Goal: Information Seeking & Learning: Learn about a topic

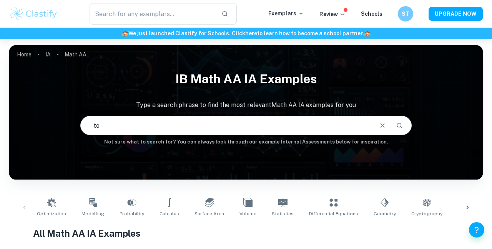
type input "tok"
type input "Tok"
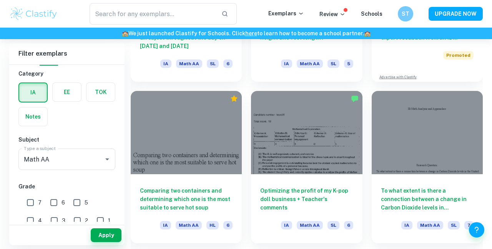
scroll to position [333, 0]
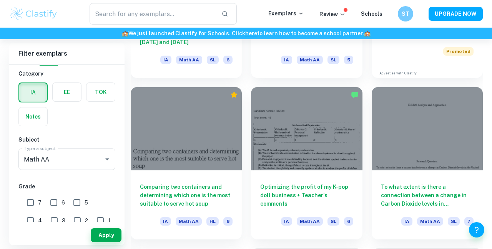
click at [95, 90] on label "button" at bounding box center [100, 92] width 28 height 18
click at [0, 0] on input "radio" at bounding box center [0, 0] width 0 height 0
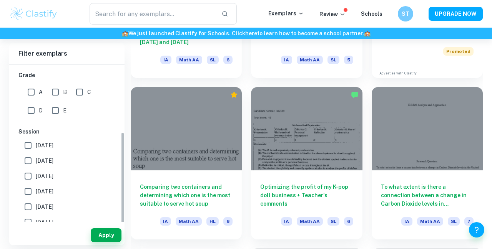
scroll to position [132, 0]
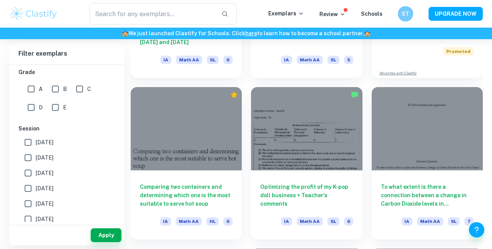
click at [38, 93] on input "A" at bounding box center [30, 88] width 15 height 15
checkbox input "true"
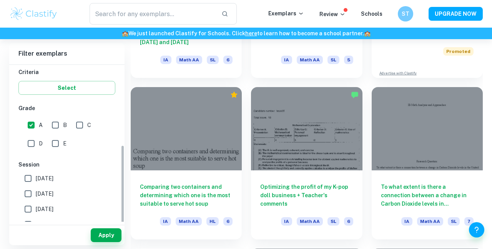
scroll to position [168, 0]
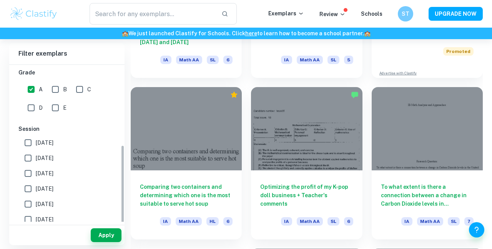
click at [52, 90] on input "B" at bounding box center [55, 89] width 15 height 15
checkbox input "true"
click at [59, 109] on input "E" at bounding box center [55, 107] width 15 height 15
click at [54, 106] on input "E" at bounding box center [55, 107] width 15 height 15
checkbox input "false"
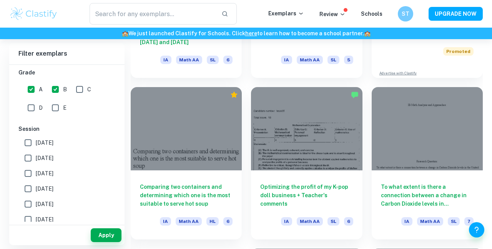
click at [58, 88] on input "B" at bounding box center [55, 89] width 15 height 15
checkbox input "false"
click at [35, 84] on input "A" at bounding box center [30, 89] width 15 height 15
checkbox input "false"
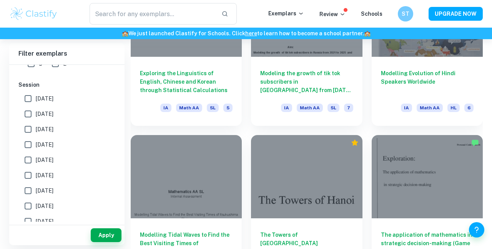
scroll to position [927, 0]
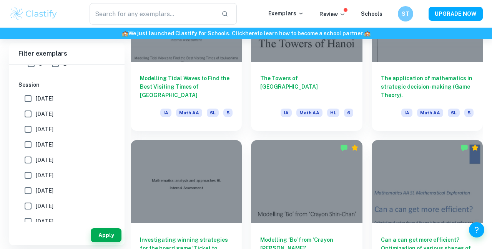
click at [105, 242] on button "Apply" at bounding box center [106, 236] width 31 height 14
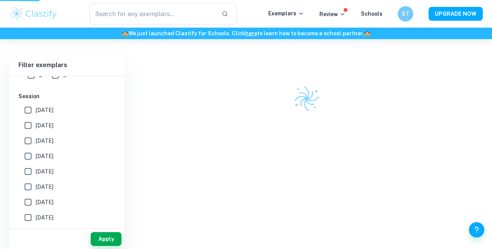
scroll to position [193, 0]
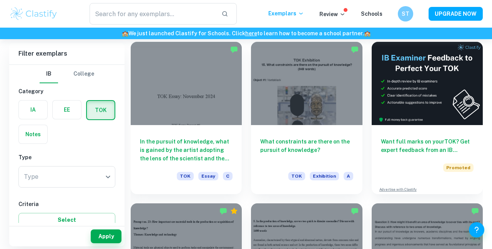
scroll to position [182, 0]
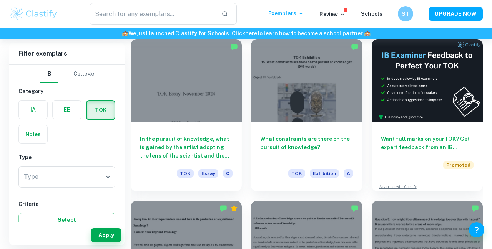
click at [297, 135] on h6 "What constraints are there on the pursuit of knowledge?" at bounding box center [306, 147] width 93 height 25
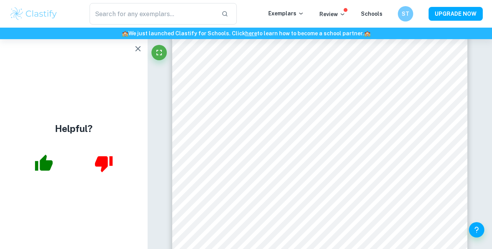
scroll to position [1383, 0]
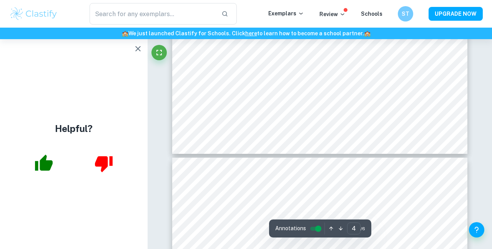
type input "3"
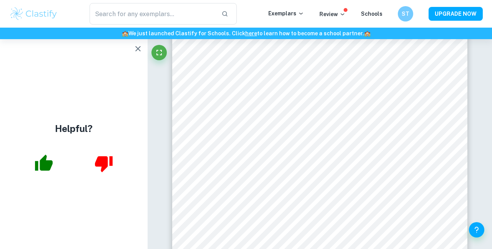
click at [0, 74] on div "Helpful?" at bounding box center [74, 144] width 148 height 210
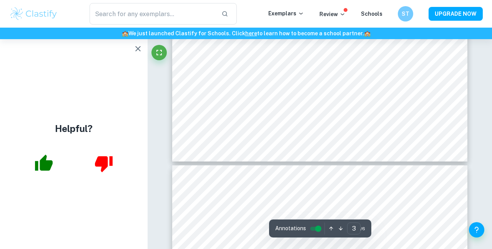
scroll to position [1132, 0]
